Goal: Complete application form

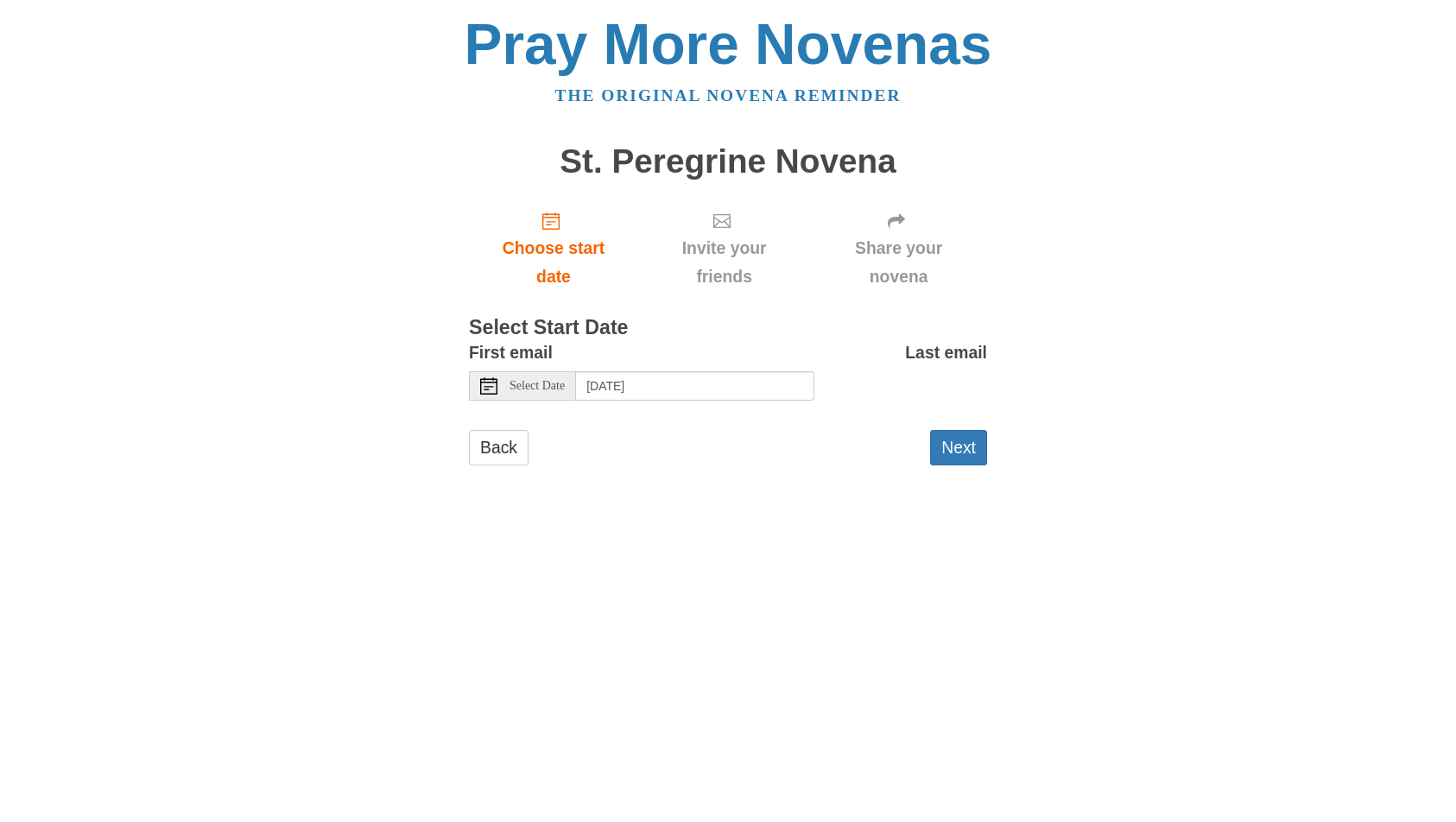
click at [545, 384] on span "Select Date" at bounding box center [536, 386] width 55 height 12
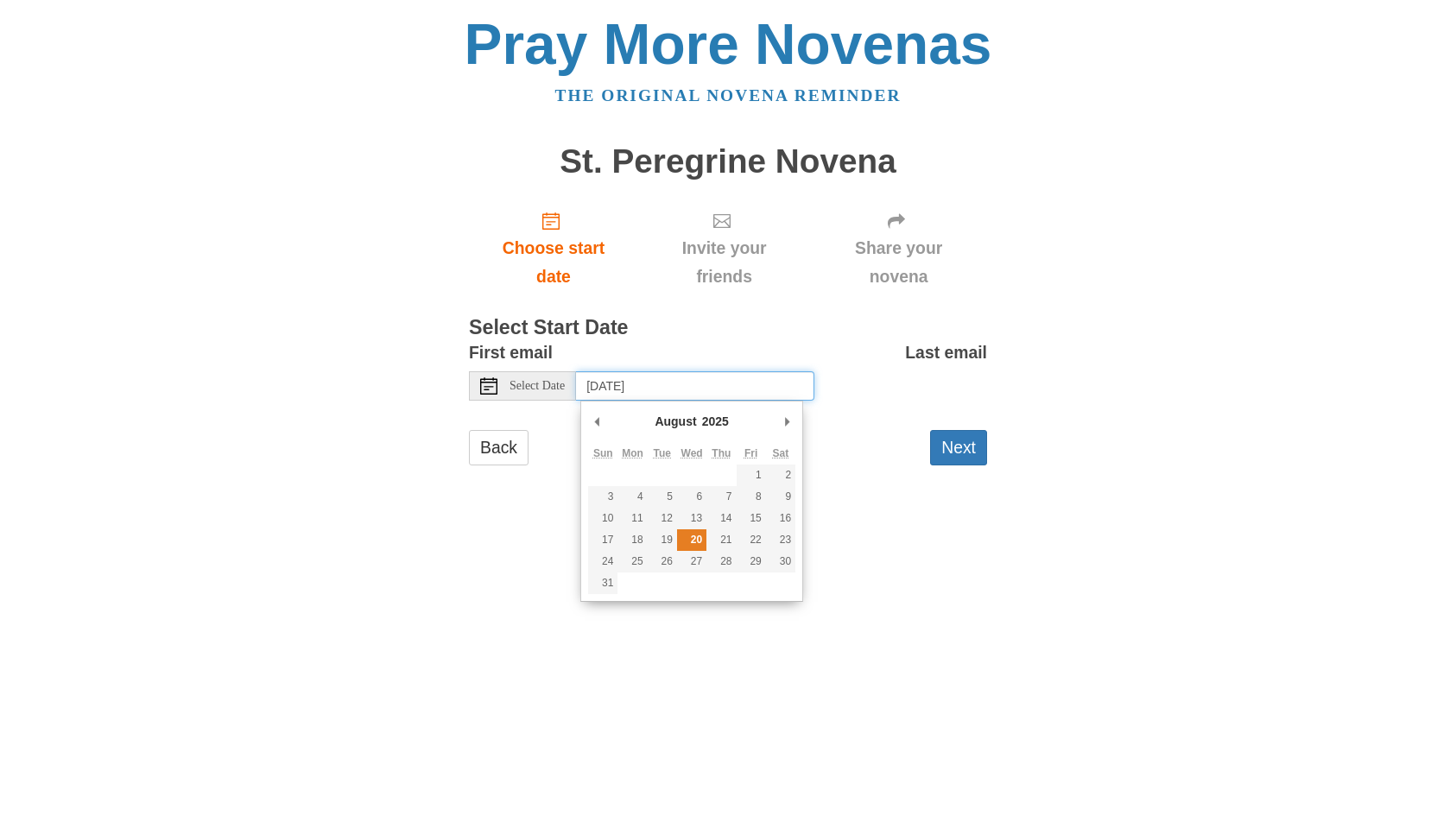
type input "[DATE]"
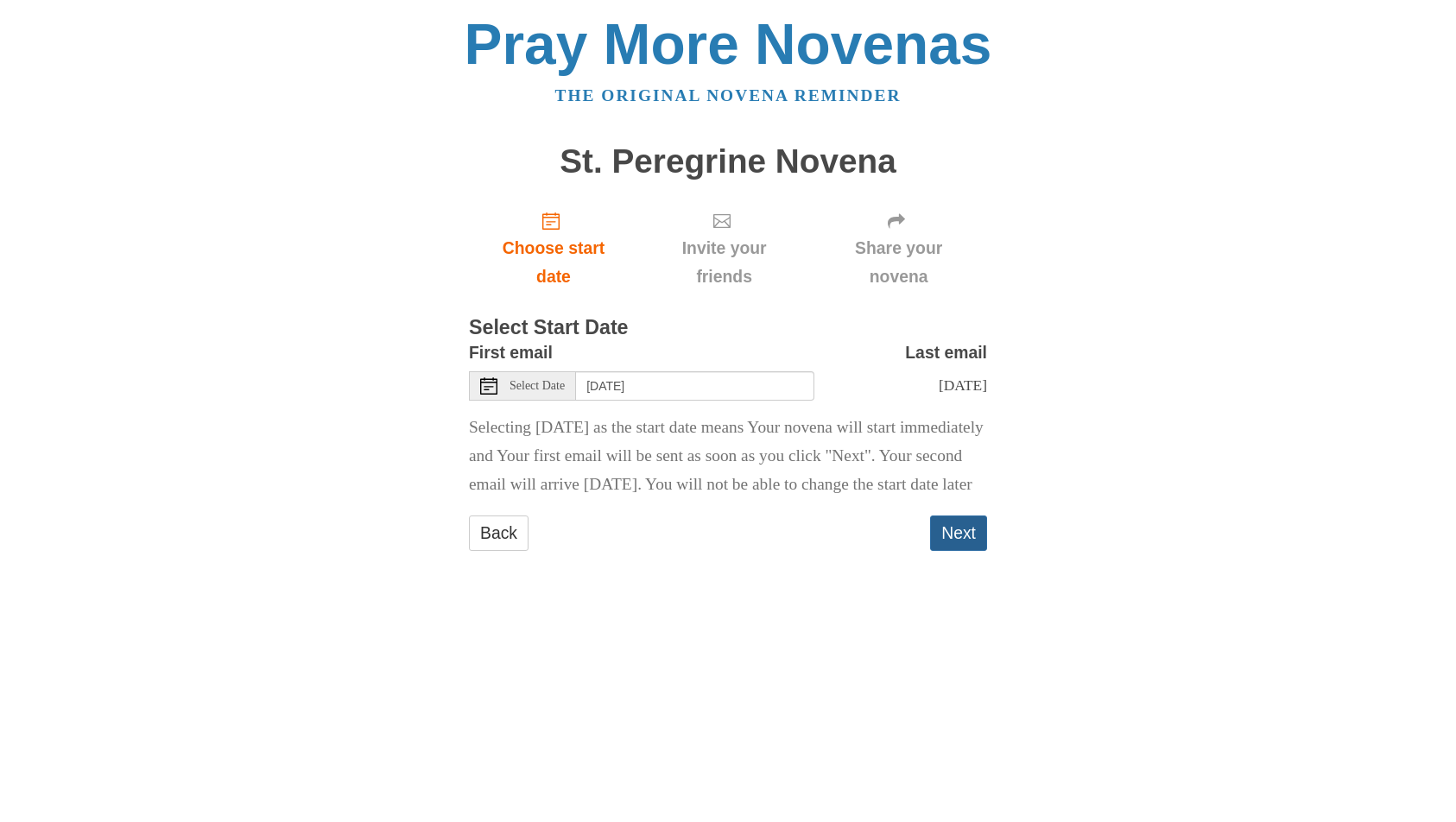
click at [953, 551] on button "Next" at bounding box center [958, 533] width 57 height 36
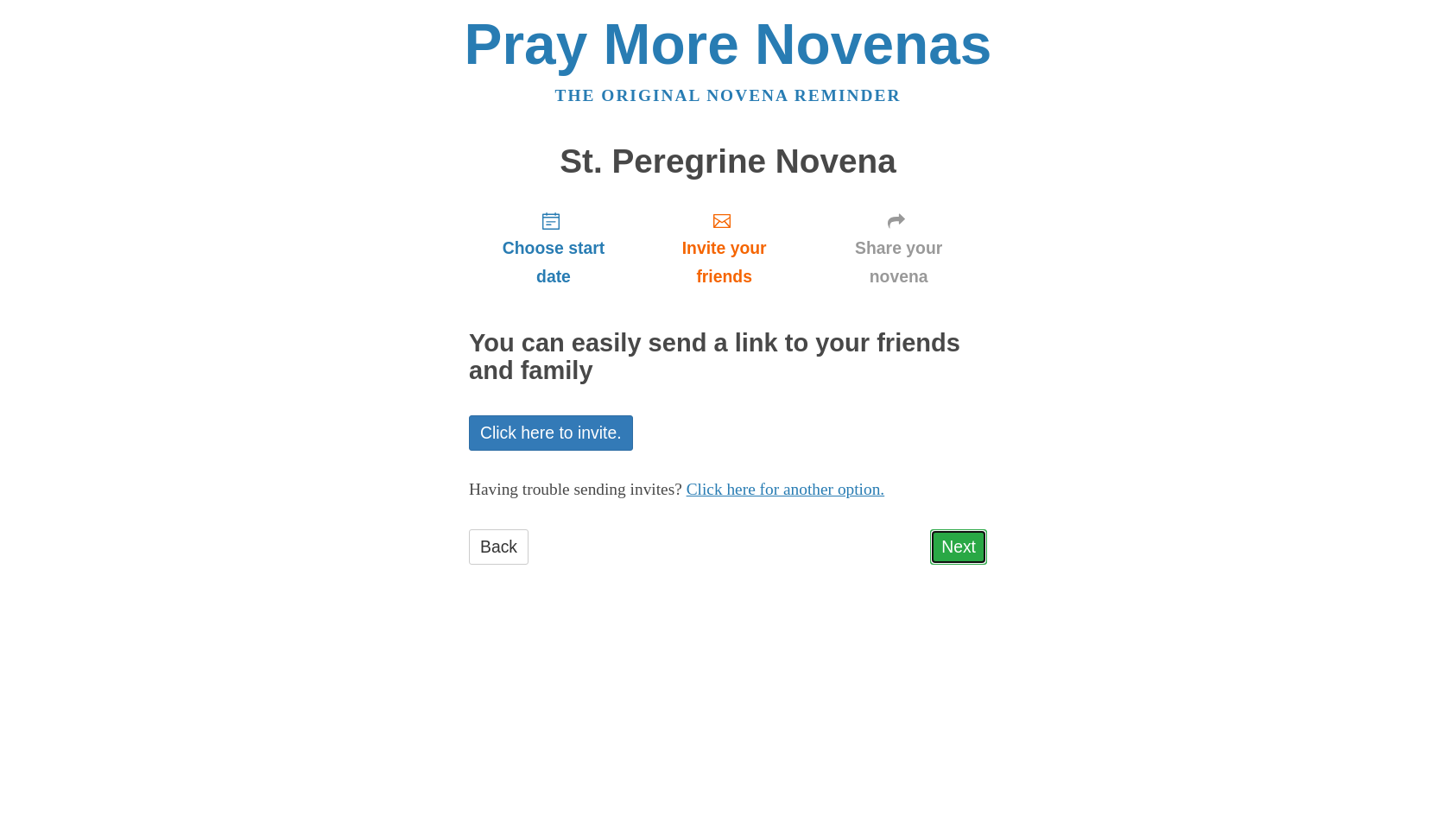
click at [944, 549] on link "Next" at bounding box center [958, 547] width 57 height 36
